Goal: Navigation & Orientation: Understand site structure

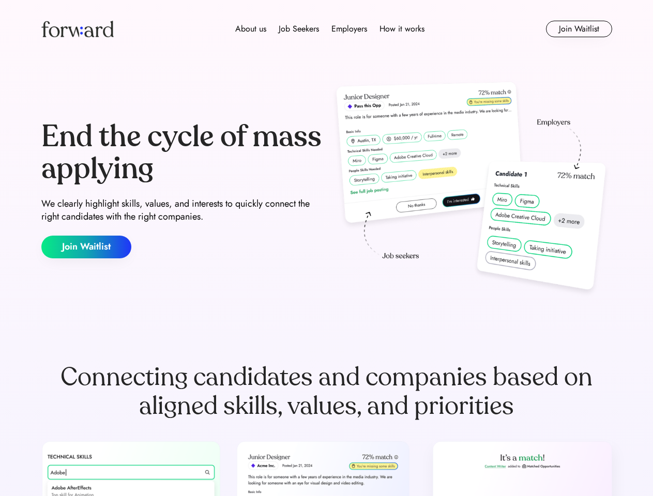
click at [326, 248] on div "End the cycle of mass applying We clearly highlight skills, values, and interes…" at bounding box center [326, 190] width 571 height 222
click at [327, 29] on div "About us Job Seekers Employers How it works" at bounding box center [330, 29] width 408 height 12
click at [78, 29] on img at bounding box center [77, 29] width 72 height 17
click at [330, 29] on div "About us Job Seekers Employers How it works" at bounding box center [330, 29] width 408 height 12
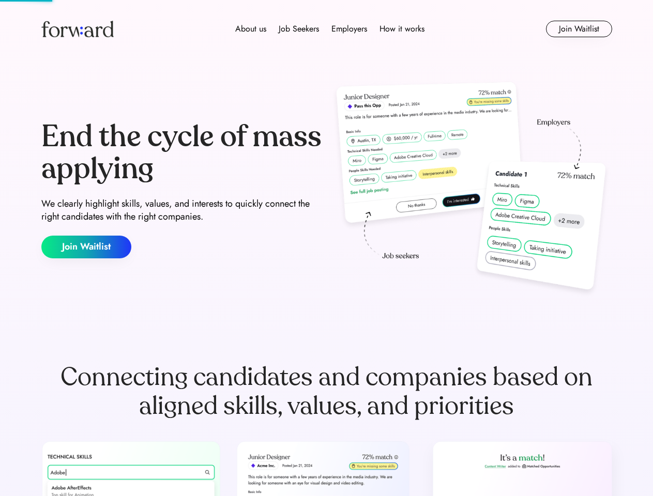
click at [251, 29] on div "About us" at bounding box center [250, 29] width 31 height 12
click at [299, 29] on div "Job Seekers" at bounding box center [299, 29] width 40 height 12
click at [349, 29] on div "Employers" at bounding box center [350, 29] width 36 height 12
click at [401, 29] on div "How it works" at bounding box center [402, 29] width 45 height 12
click at [579, 29] on button "Join Waitlist" at bounding box center [579, 29] width 66 height 17
